Goal: Transaction & Acquisition: Purchase product/service

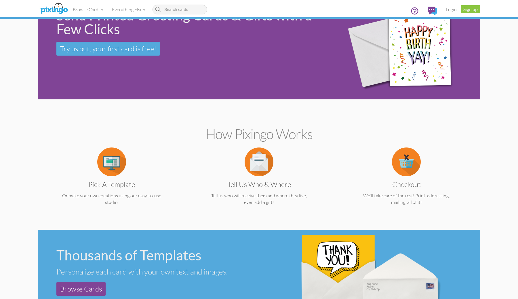
scroll to position [34, 0]
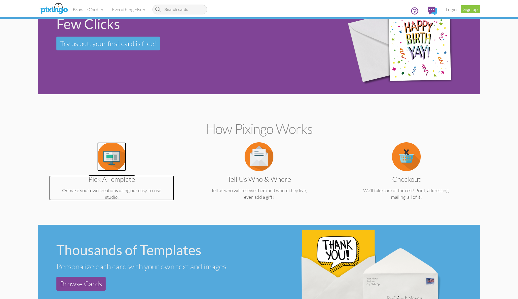
click at [116, 159] on img at bounding box center [111, 156] width 29 height 29
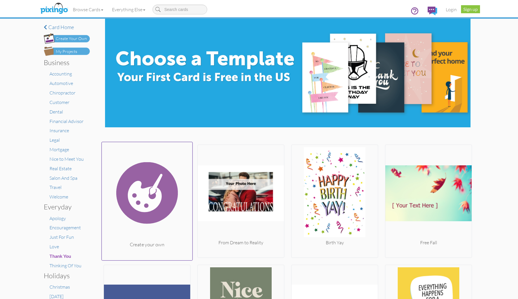
click at [149, 215] on img at bounding box center [147, 192] width 91 height 97
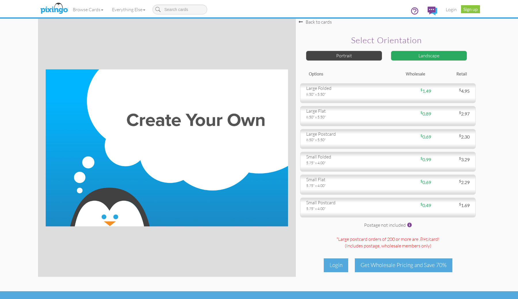
click at [185, 152] on img at bounding box center [167, 147] width 242 height 157
click at [224, 155] on img at bounding box center [167, 147] width 242 height 157
click at [347, 52] on div "Portrait" at bounding box center [344, 56] width 76 height 10
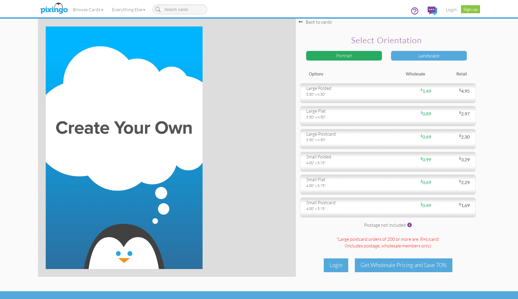
click at [411, 51] on div "Landscape" at bounding box center [429, 56] width 76 height 10
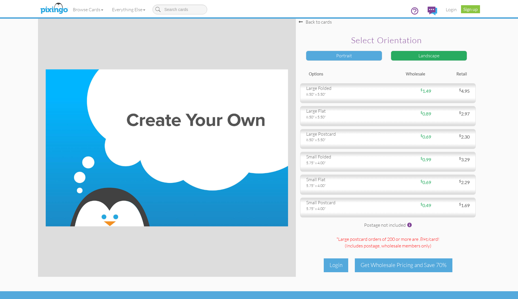
click at [367, 56] on div "Portrait" at bounding box center [344, 56] width 76 height 10
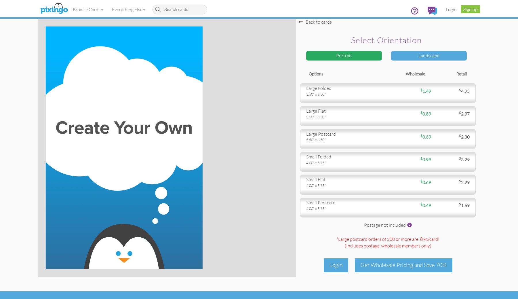
click at [417, 52] on div "Landscape" at bounding box center [429, 56] width 76 height 10
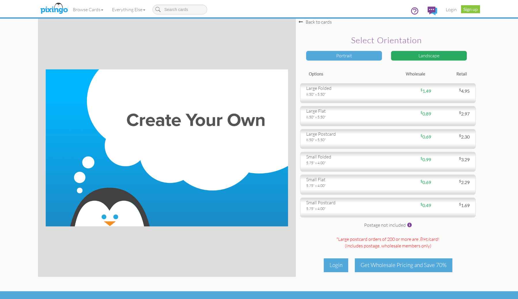
click at [348, 52] on div "Portrait" at bounding box center [344, 56] width 76 height 10
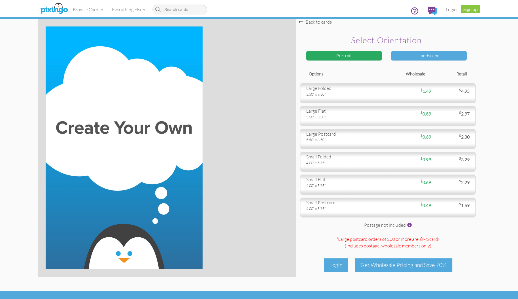
click at [418, 58] on div "Landscape" at bounding box center [429, 56] width 76 height 10
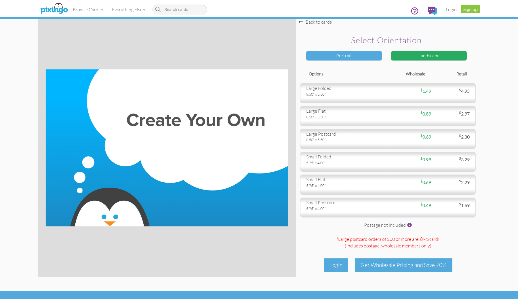
click at [360, 54] on div "Portrait" at bounding box center [344, 56] width 76 height 10
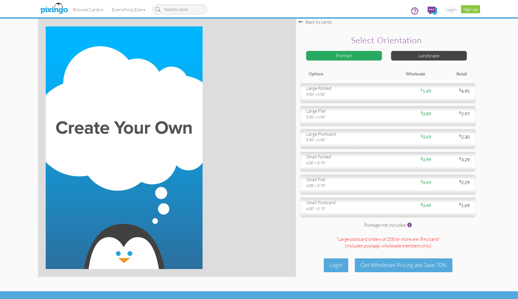
click at [124, 239] on img at bounding box center [124, 147] width 157 height 242
click at [320, 22] on div "Browse Cards Business Accounting Automotive Chiropractor Customer Dental Financ…" at bounding box center [258, 11] width 433 height 23
click at [319, 21] on div "Browse Cards Business Accounting Automotive Chiropractor Customer Dental Financ…" at bounding box center [258, 11] width 433 height 23
click at [302, 22] on div "Browse Cards Business Accounting Automotive Chiropractor Customer Dental Financ…" at bounding box center [258, 11] width 433 height 23
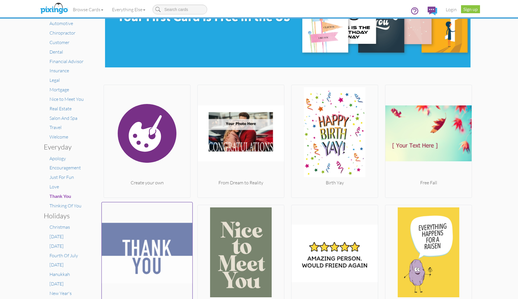
scroll to position [9, 0]
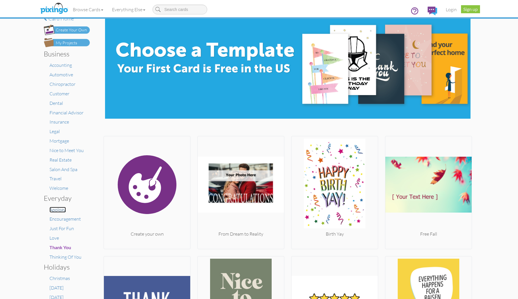
click at [60, 211] on span "Apology" at bounding box center [57, 210] width 16 height 6
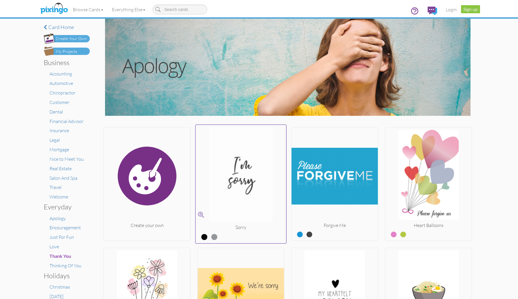
click at [226, 211] on img at bounding box center [241, 175] width 91 height 97
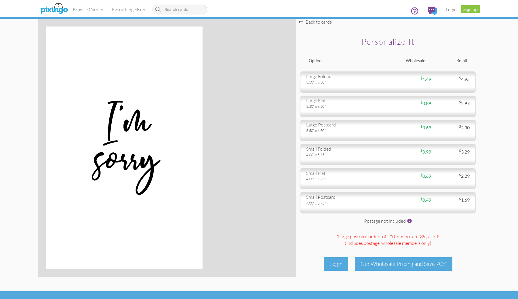
click at [213, 139] on div at bounding box center [167, 147] width 242 height 242
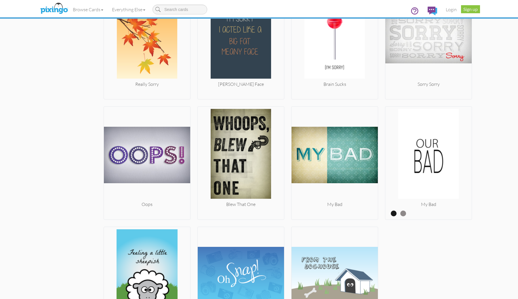
scroll to position [627, 0]
